Goal: Task Accomplishment & Management: Complete application form

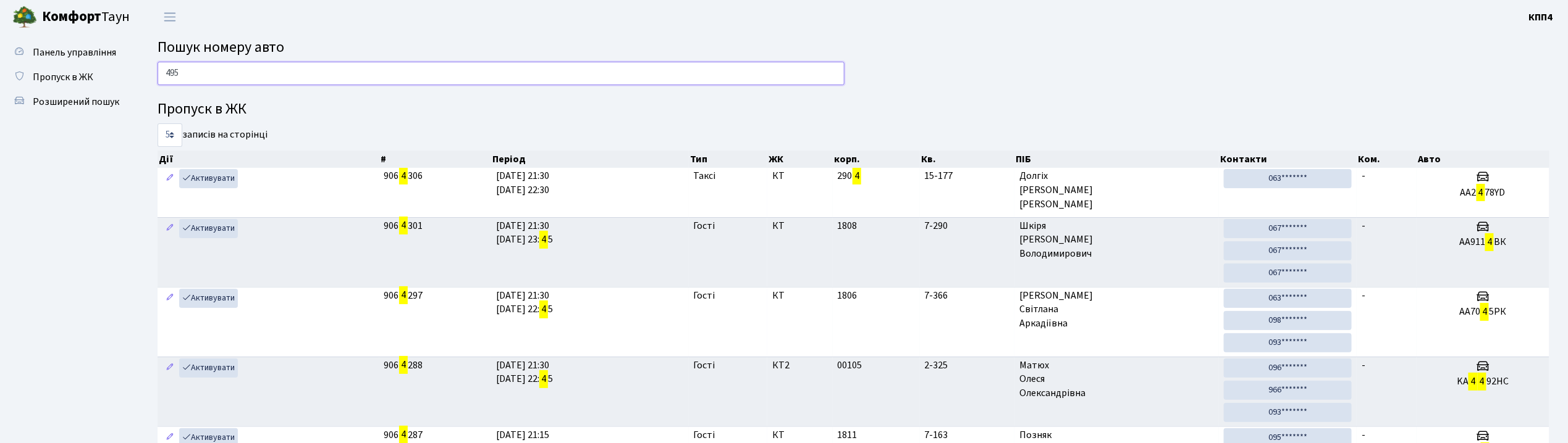
type input "4951"
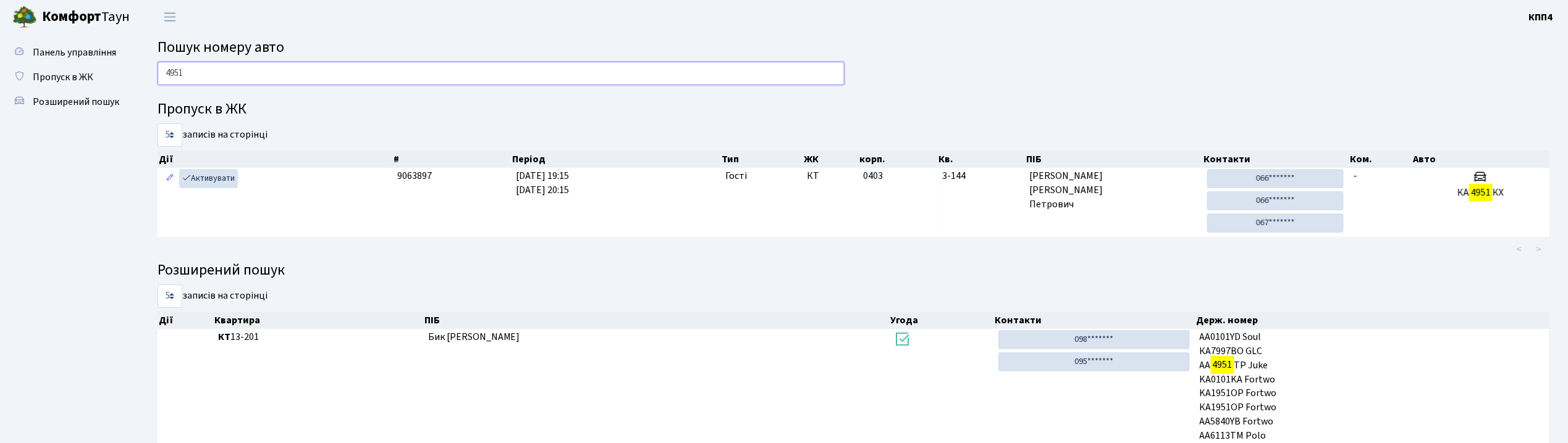
click at [329, 71] on input "4951" at bounding box center [501, 73] width 687 height 24
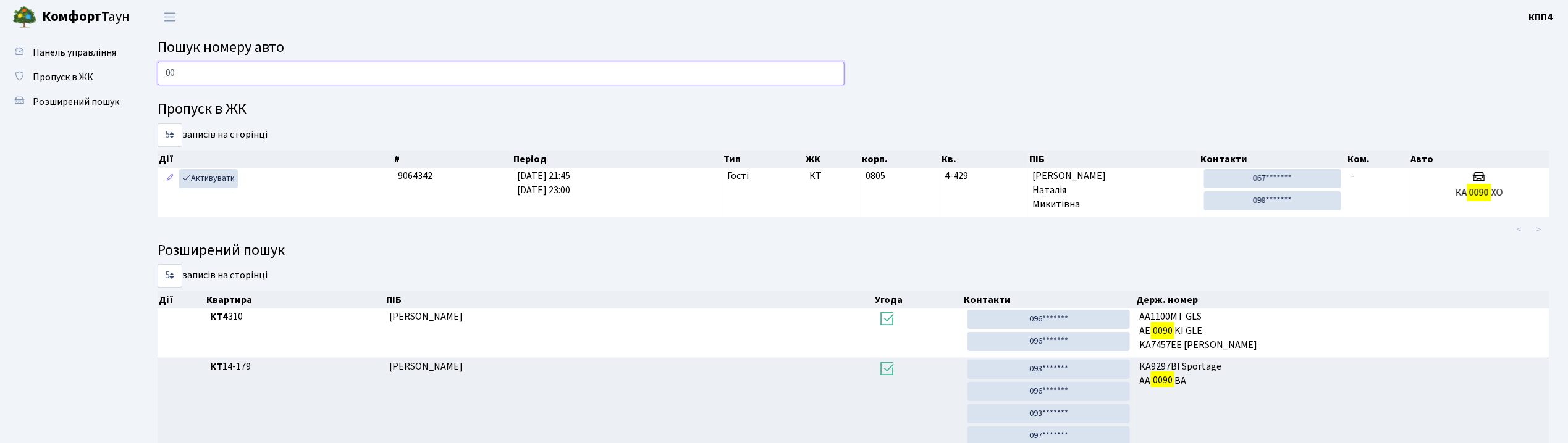
type input "0"
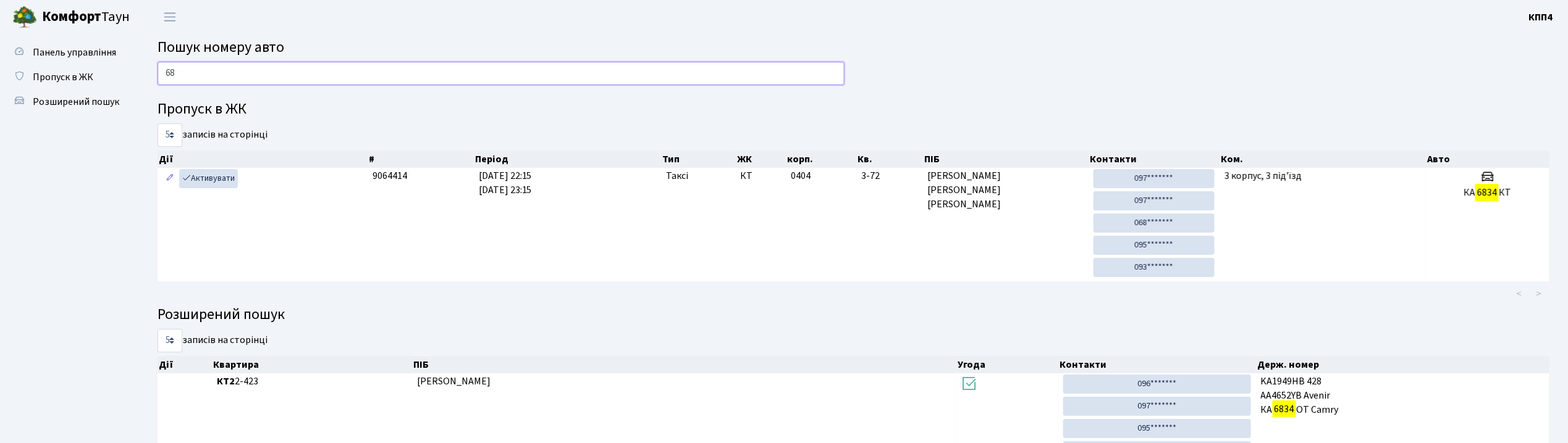
type input "6"
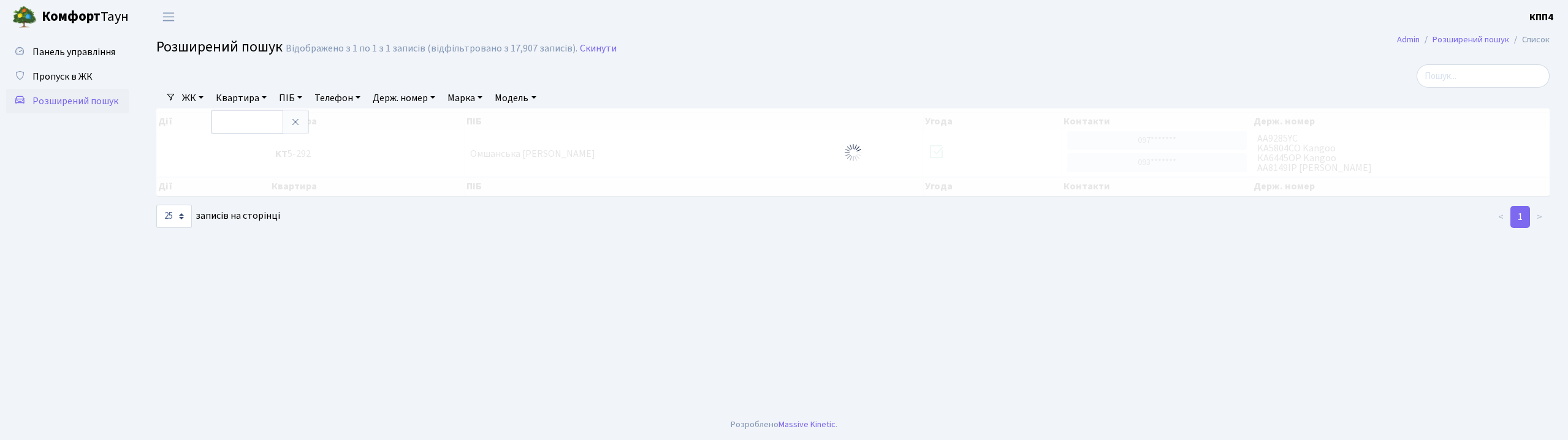
select select "25"
click at [108, 78] on link "Пропуск в ЖК" at bounding box center [67, 76] width 123 height 24
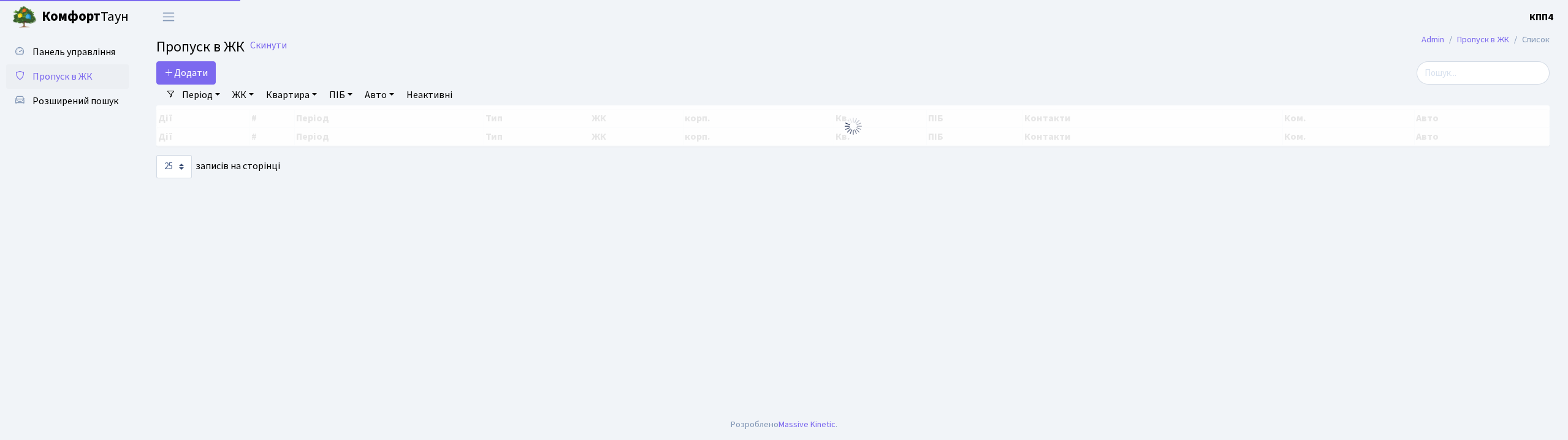
select select "25"
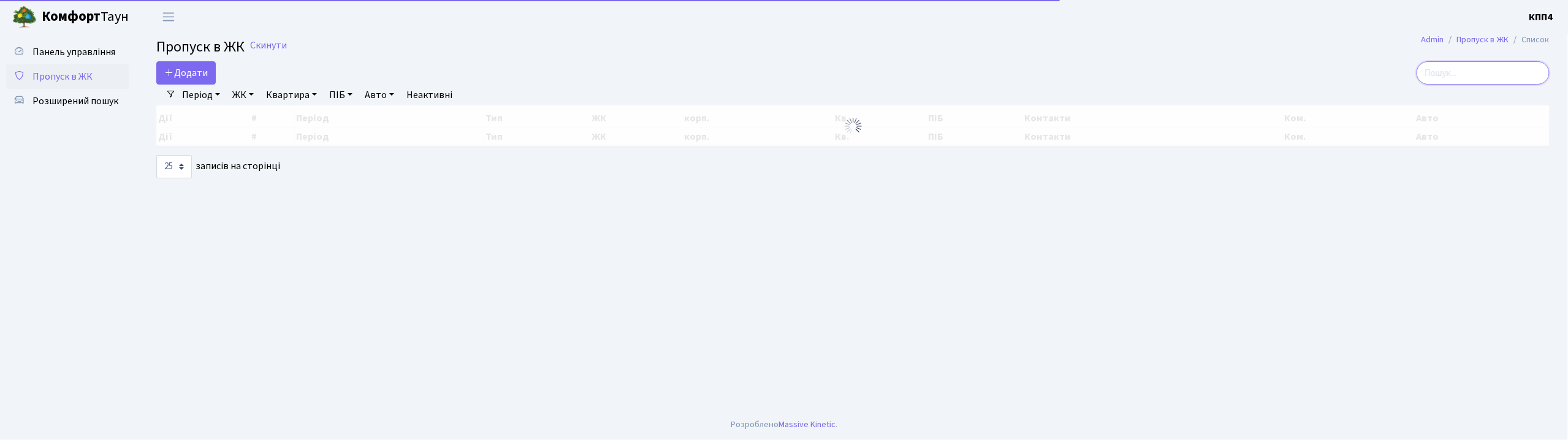
click at [1484, 78] on input "search" at bounding box center [1482, 73] width 133 height 23
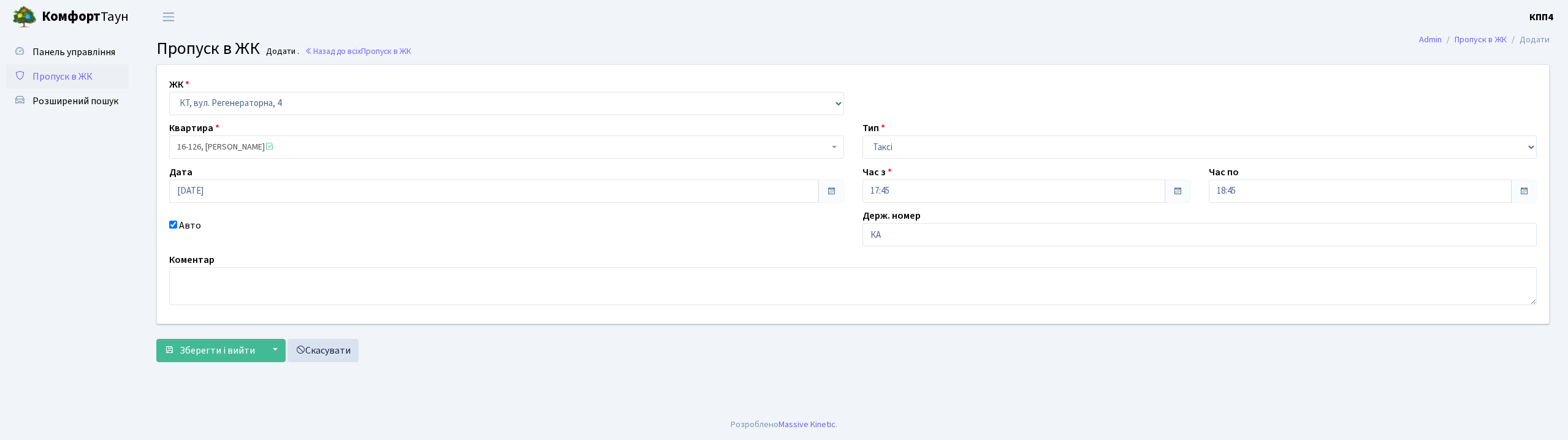
select select "271"
select select "2"
click at [280, 149] on span "16-126, Середа Надія Іванівна" at bounding box center [502, 147] width 652 height 13
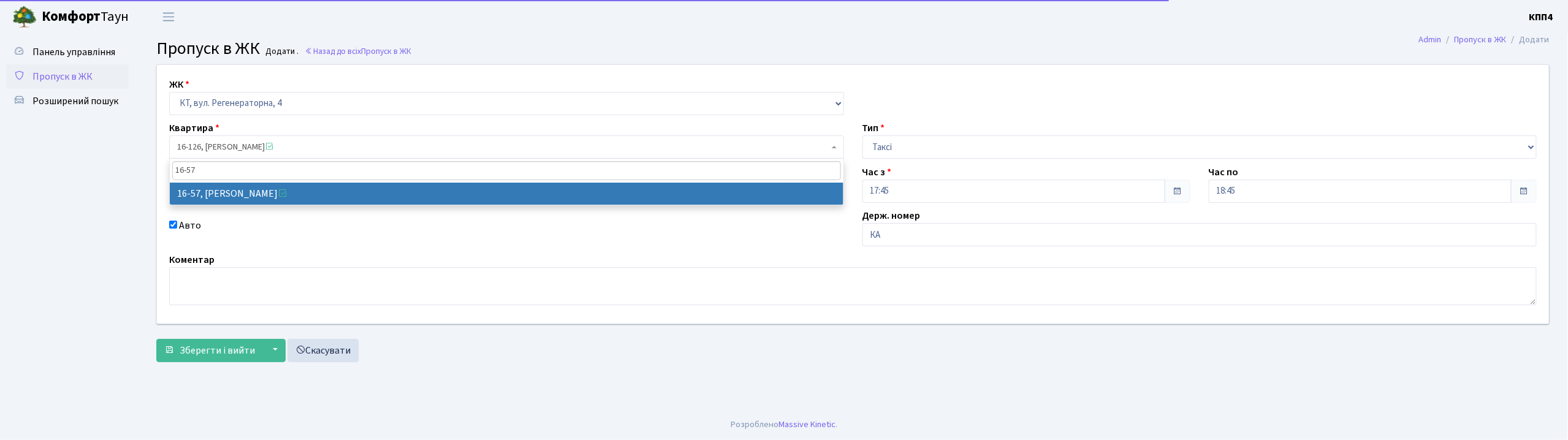
type input "16-57"
select select "8618"
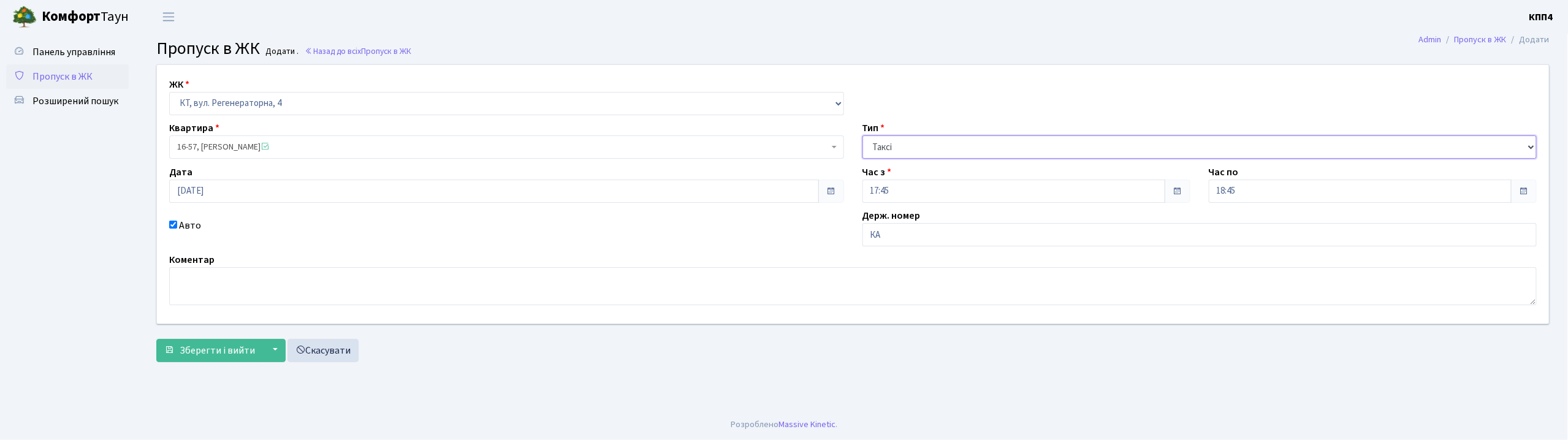
click at [885, 145] on select "- Доставка Таксі Гості Сервіс" at bounding box center [1199, 147] width 675 height 23
select select "3"
click at [862, 135] on select "- Доставка Таксі Гості Сервіс" at bounding box center [1199, 147] width 675 height 23
click at [883, 238] on input "КА" at bounding box center [1199, 235] width 675 height 23
type input "[PERSON_NAME]"
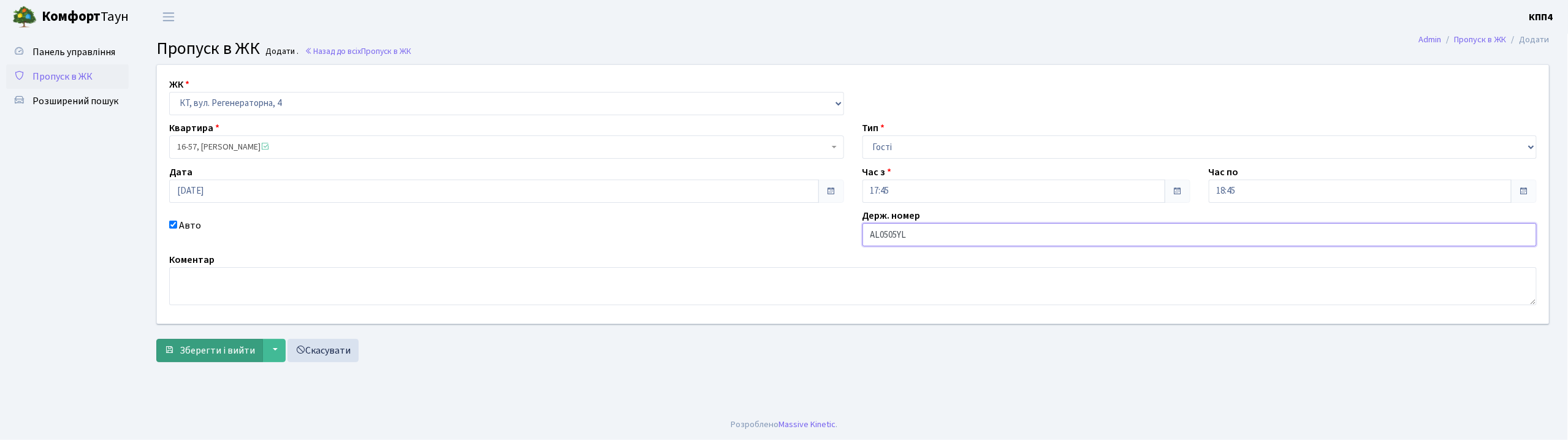
type input "АL0505YL"
click at [224, 345] on span "Зберегти і вийти" at bounding box center [217, 351] width 75 height 13
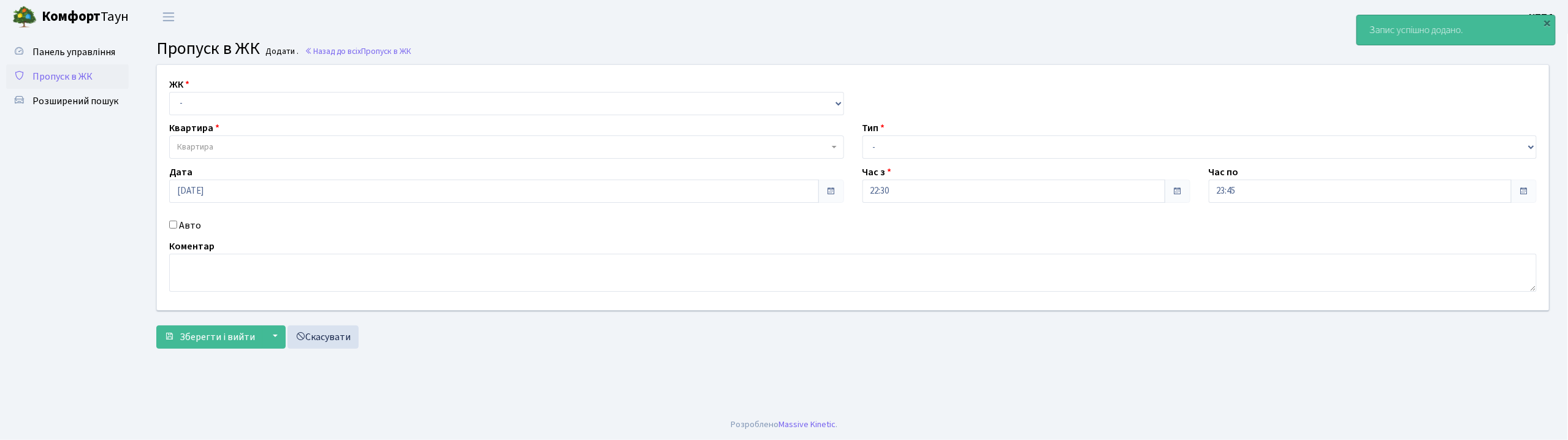
click at [183, 230] on label "Авто" at bounding box center [189, 225] width 22 height 15
click at [177, 229] on input "Авто" at bounding box center [174, 225] width 8 height 8
checkbox input "true"
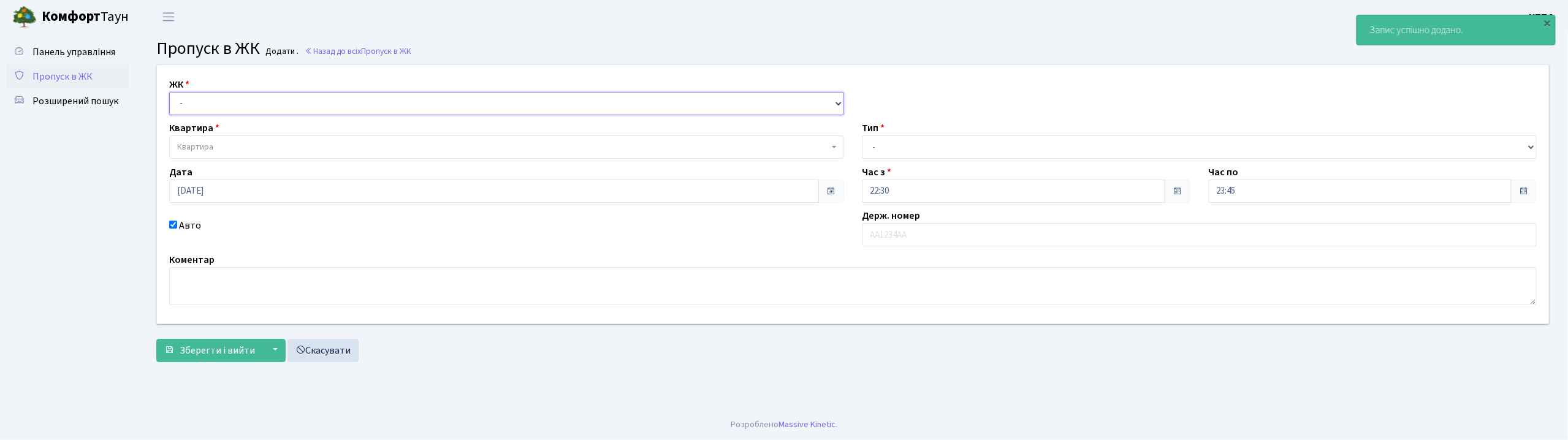
click at [197, 101] on select "- КТ, вул. Регенераторна, 4 КТ2, просп. [STREET_ADDRESS] [STREET_ADDRESS] [PERS…" at bounding box center [507, 104] width 675 height 23
select select "295"
click at [169, 92] on select "- КТ, вул. Регенераторна, 4 КТ2, просп. [STREET_ADDRESS] [STREET_ADDRESS] [PERS…" at bounding box center [507, 104] width 675 height 23
select select
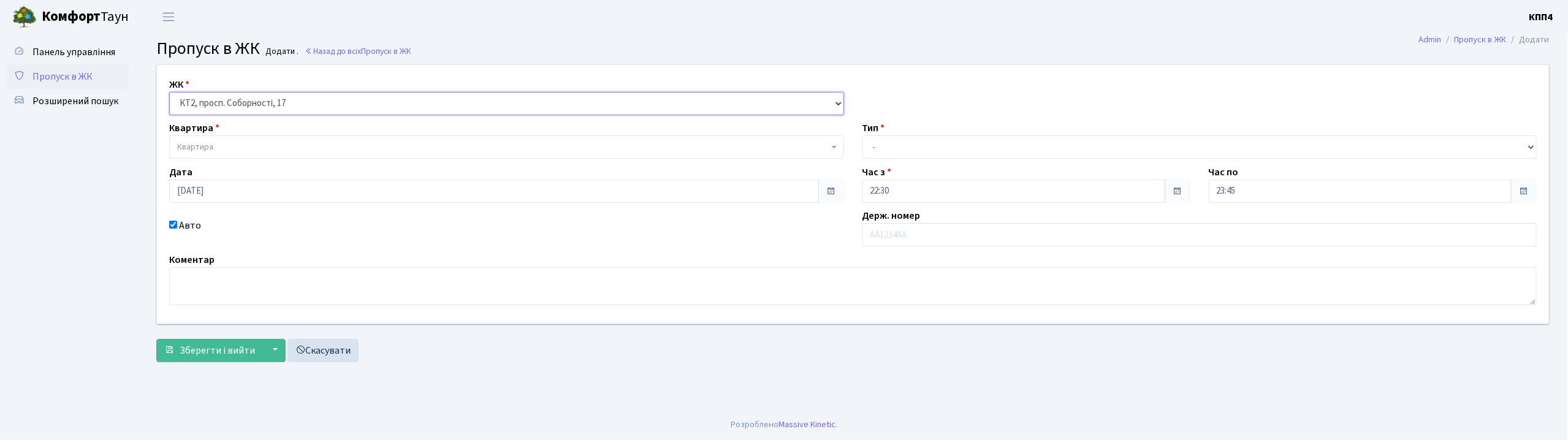
click at [220, 109] on select "- КТ, вул. Регенераторна, 4 КТ2, просп. [STREET_ADDRESS] [STREET_ADDRESS] [PERS…" at bounding box center [507, 104] width 675 height 23
select select "271"
click at [169, 92] on select "- КТ, вул. Регенераторна, 4 КТ2, просп. [STREET_ADDRESS] [STREET_ADDRESS] [PERS…" at bounding box center [507, 104] width 675 height 23
select select
click at [930, 244] on input "text" at bounding box center [1199, 235] width 675 height 23
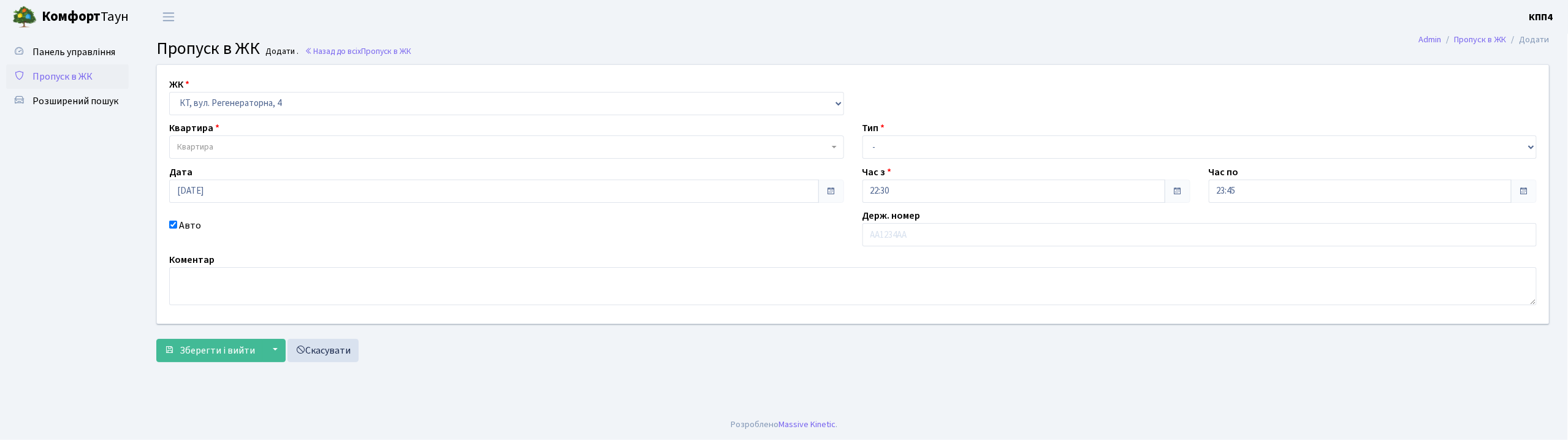
click at [199, 138] on span "Квартира" at bounding box center [507, 147] width 675 height 23
drag, startPoint x: 890, startPoint y: 145, endPoint x: 888, endPoint y: 157, distance: 12.2
click at [890, 145] on select "- Доставка Таксі Гості Сервіс" at bounding box center [1199, 147] width 675 height 23
select select "3"
click at [862, 135] on select "- Доставка Таксі Гості Сервіс" at bounding box center [1199, 147] width 675 height 23
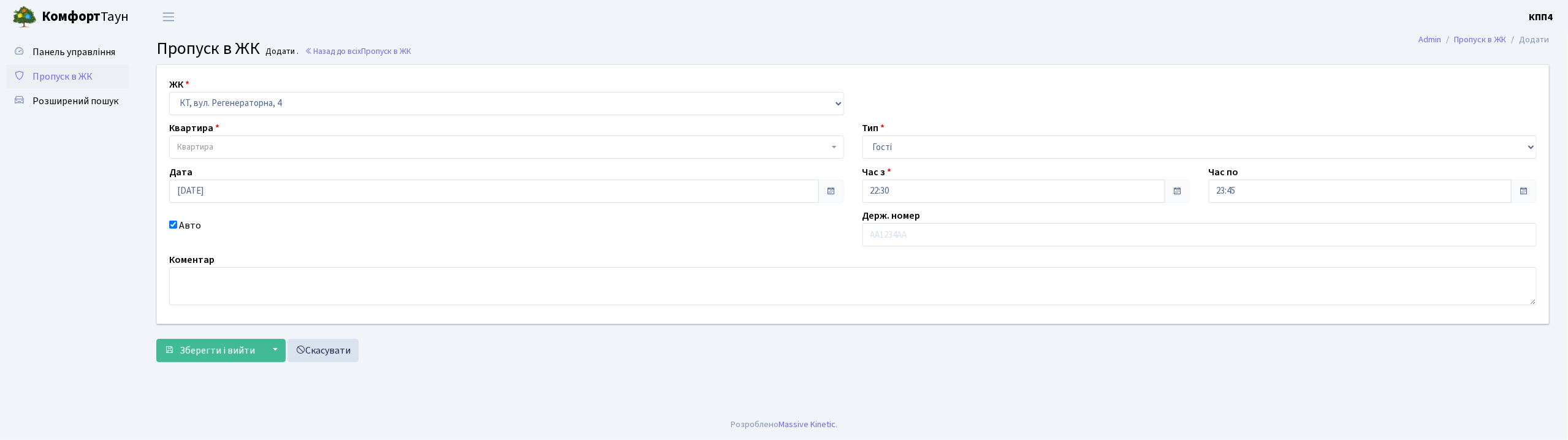
click at [174, 141] on span "Квартира" at bounding box center [507, 147] width 675 height 23
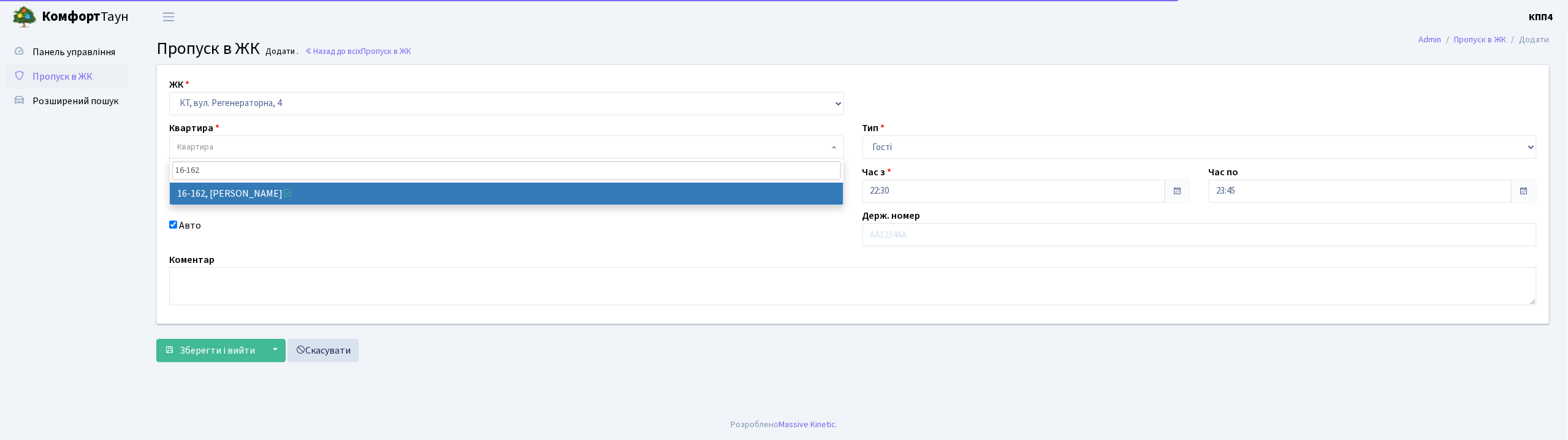
type input "16-162"
select select "8723"
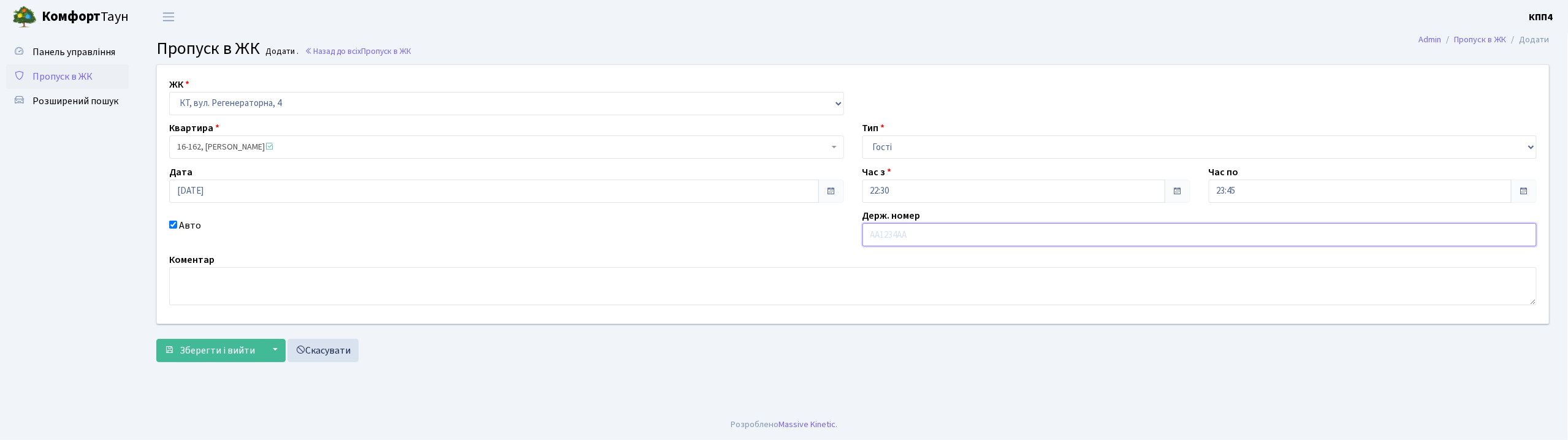
click at [901, 234] on input "text" at bounding box center [1199, 235] width 675 height 23
type input "R"
type input "КА8901ЕТ"
click at [216, 344] on span "Зберегти і вийти" at bounding box center [217, 351] width 75 height 13
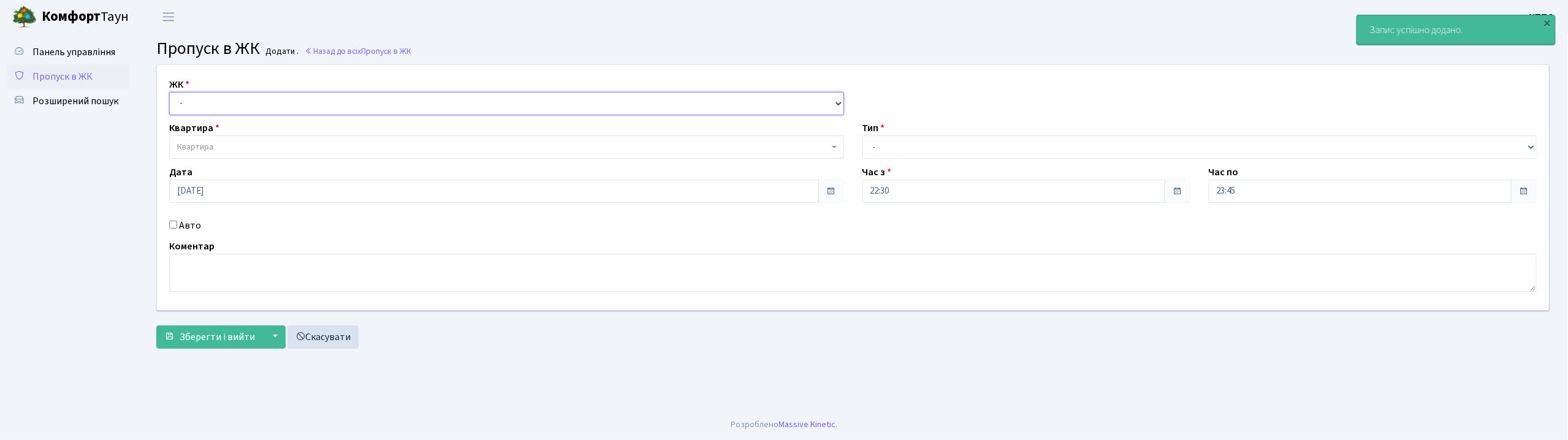
click at [207, 103] on select "- КТ, вул. Регенераторна, 4 КТ2, просп. Соборності, 17 КТ3, вул. Березнева, 16 …" at bounding box center [507, 104] width 675 height 23
select select "271"
click at [169, 92] on select "- КТ, вул. Регенераторна, 4 КТ2, просп. Соборності, 17 КТ3, вул. Березнева, 16 …" at bounding box center [507, 104] width 675 height 23
select select
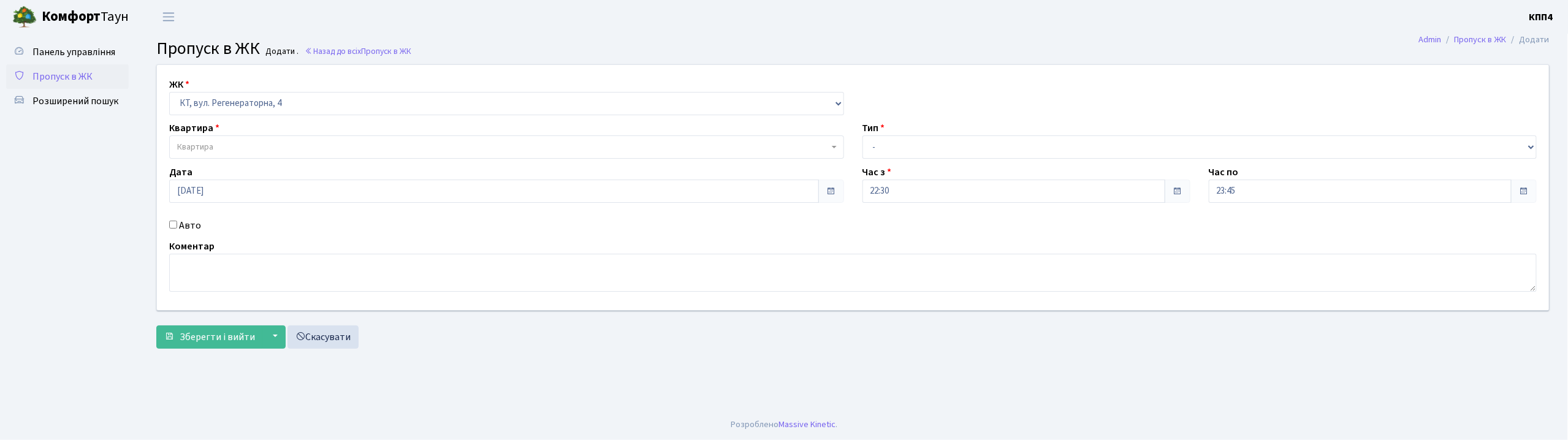
click at [194, 223] on label "Авто" at bounding box center [189, 225] width 22 height 15
click at [177, 223] on input "Авто" at bounding box center [174, 225] width 8 height 8
checkbox input "true"
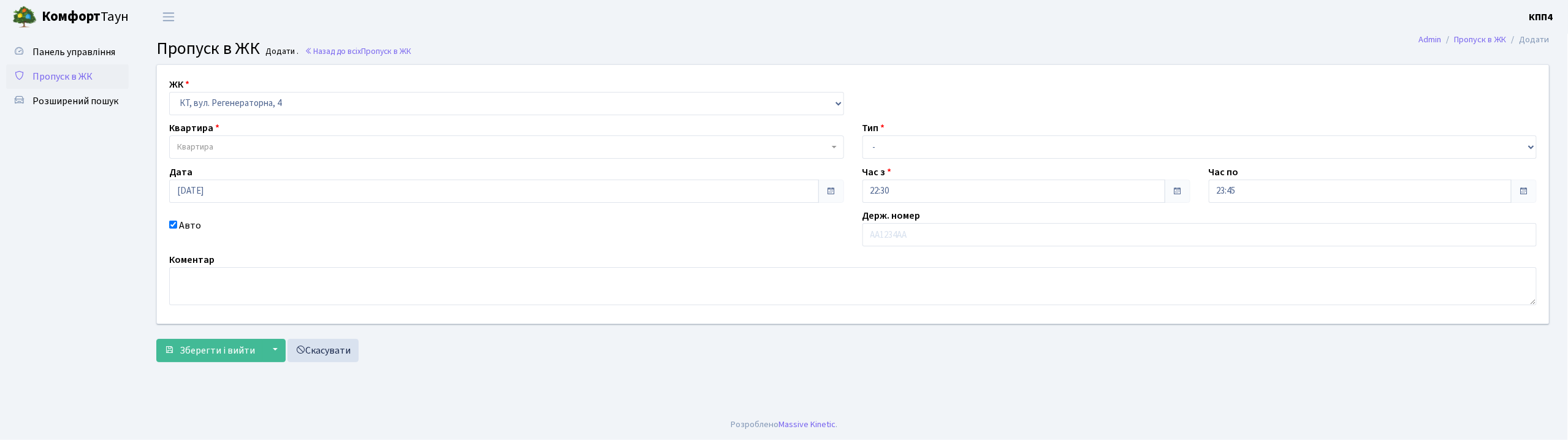
click at [253, 151] on span "Квартира" at bounding box center [502, 147] width 652 height 13
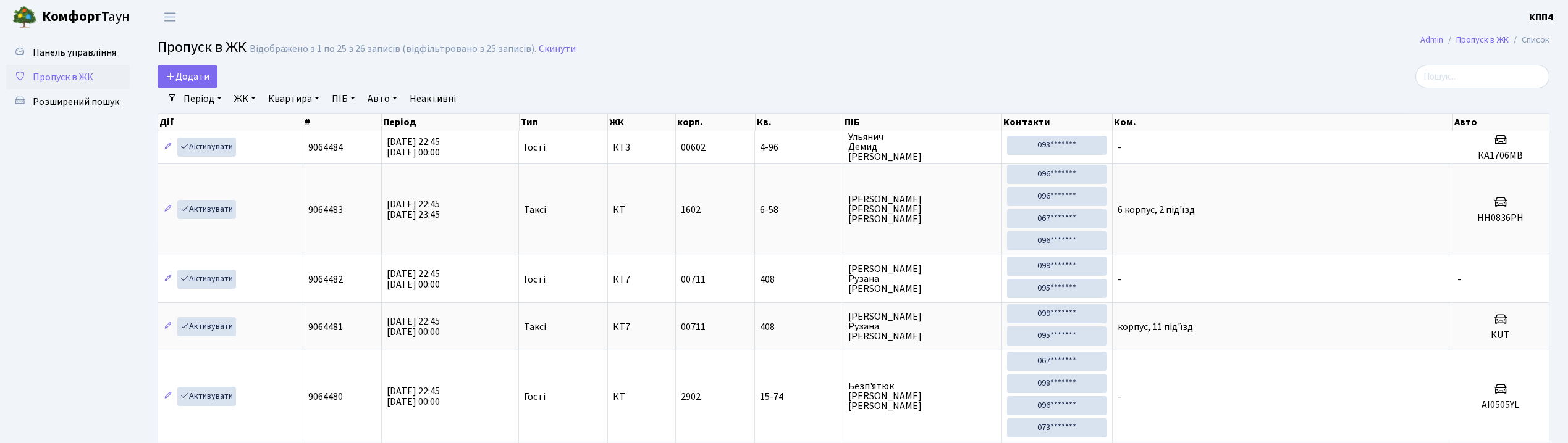
select select "25"
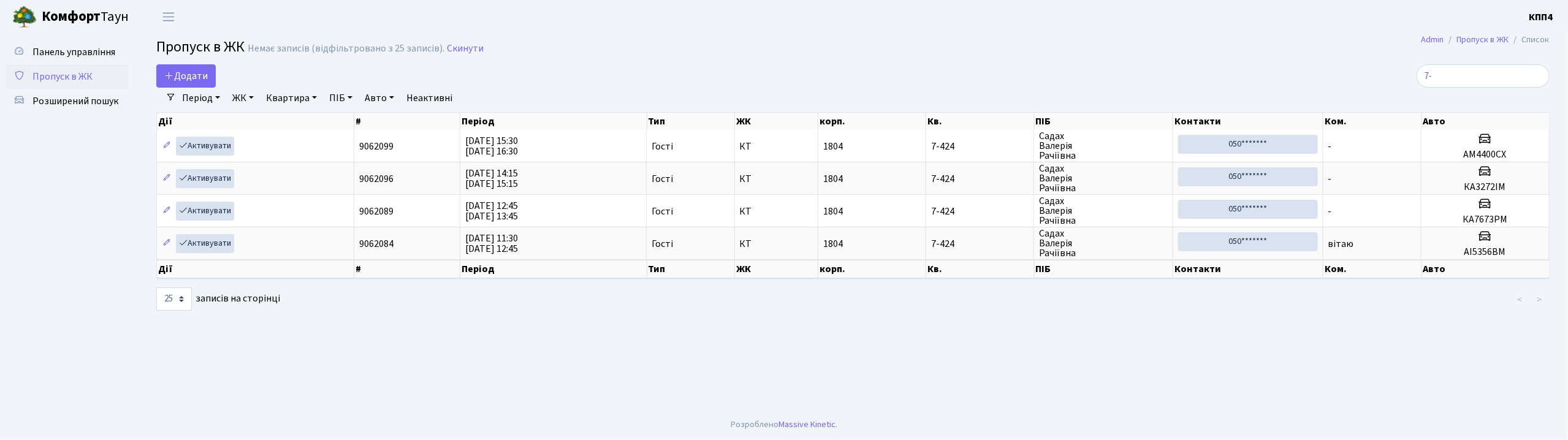
type input "7"
